Goal: Information Seeking & Learning: Learn about a topic

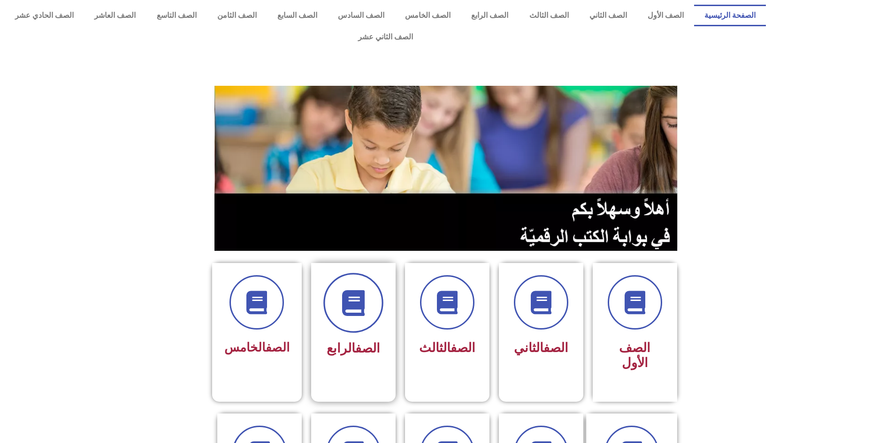
scroll to position [47, 0]
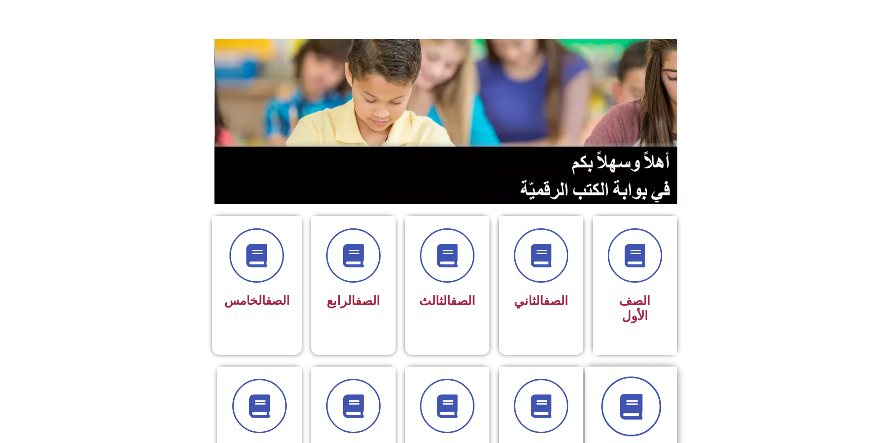
click at [631, 377] on span at bounding box center [631, 407] width 60 height 60
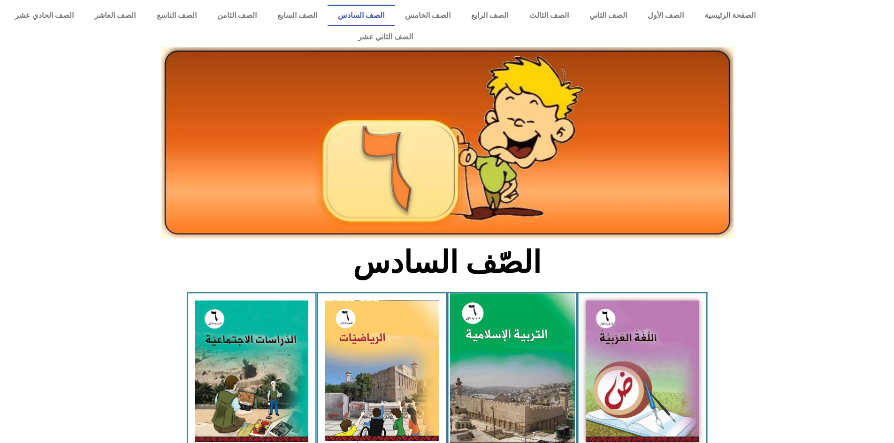
click at [527, 350] on img at bounding box center [511, 371] width 125 height 155
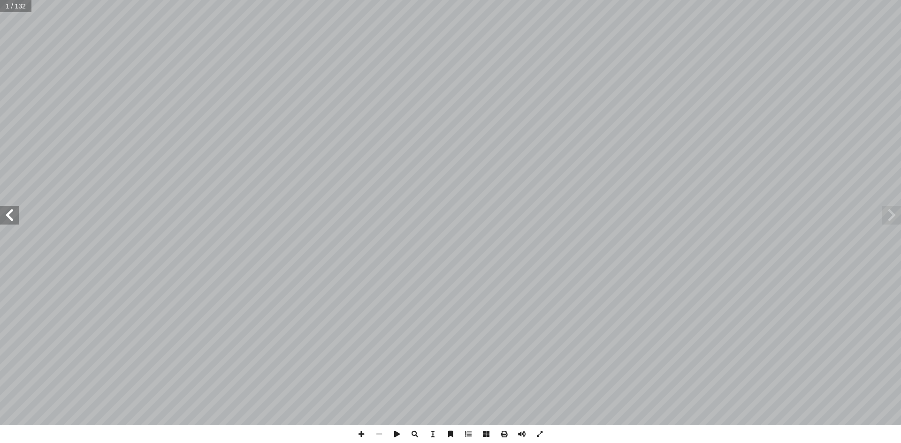
click at [14, 217] on span at bounding box center [9, 215] width 19 height 19
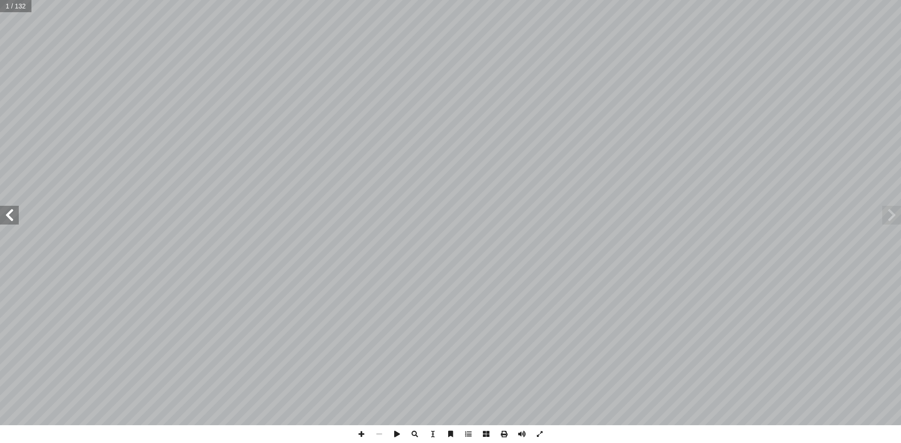
click at [14, 217] on span at bounding box center [9, 215] width 19 height 19
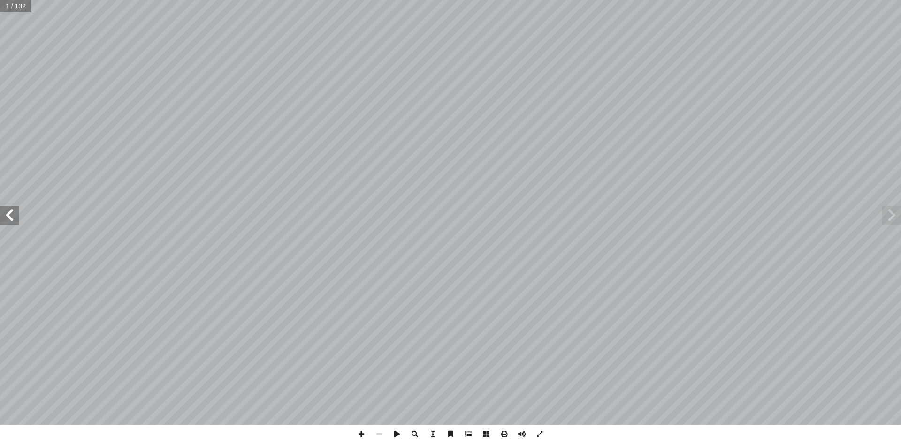
click at [14, 217] on span at bounding box center [9, 215] width 19 height 19
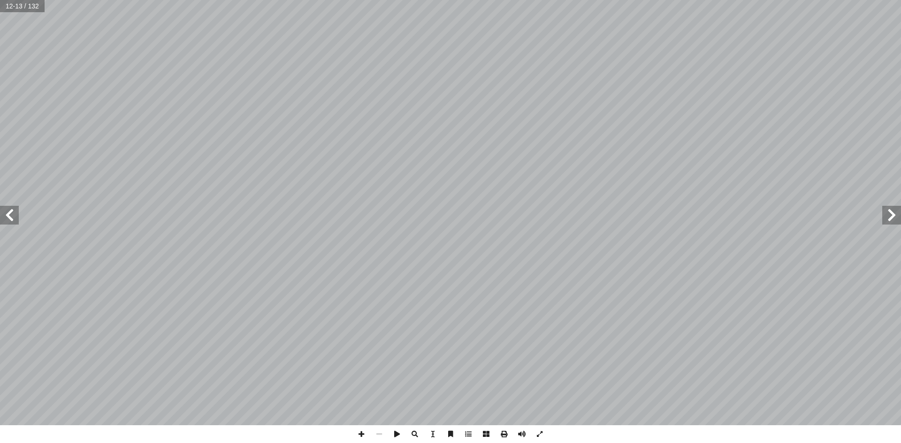
click at [14, 217] on span at bounding box center [9, 215] width 19 height 19
click at [13, 216] on span at bounding box center [9, 215] width 19 height 19
click at [8, 208] on span at bounding box center [9, 215] width 19 height 19
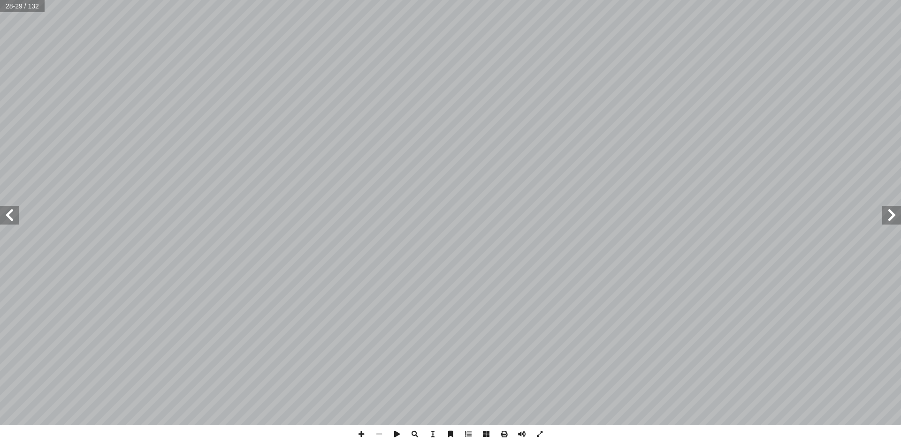
click at [8, 208] on span at bounding box center [9, 215] width 19 height 19
click at [894, 218] on span at bounding box center [891, 215] width 19 height 19
click at [11, 213] on span at bounding box center [9, 215] width 19 height 19
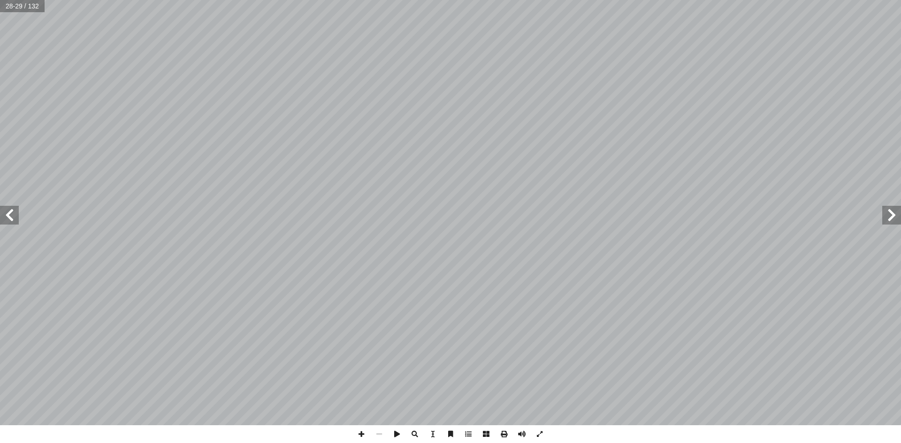
click at [11, 213] on span at bounding box center [9, 215] width 19 height 19
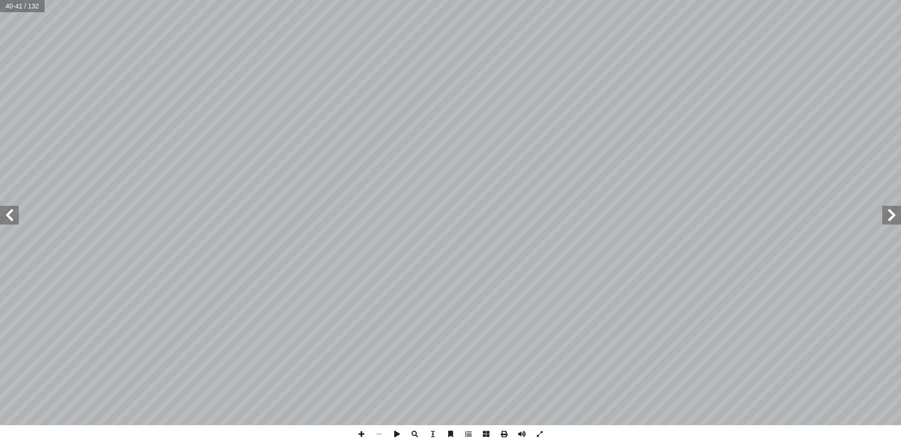
click at [11, 213] on span at bounding box center [9, 215] width 19 height 19
click at [362, 432] on span at bounding box center [361, 434] width 18 height 18
